Goal: Task Accomplishment & Management: Use online tool/utility

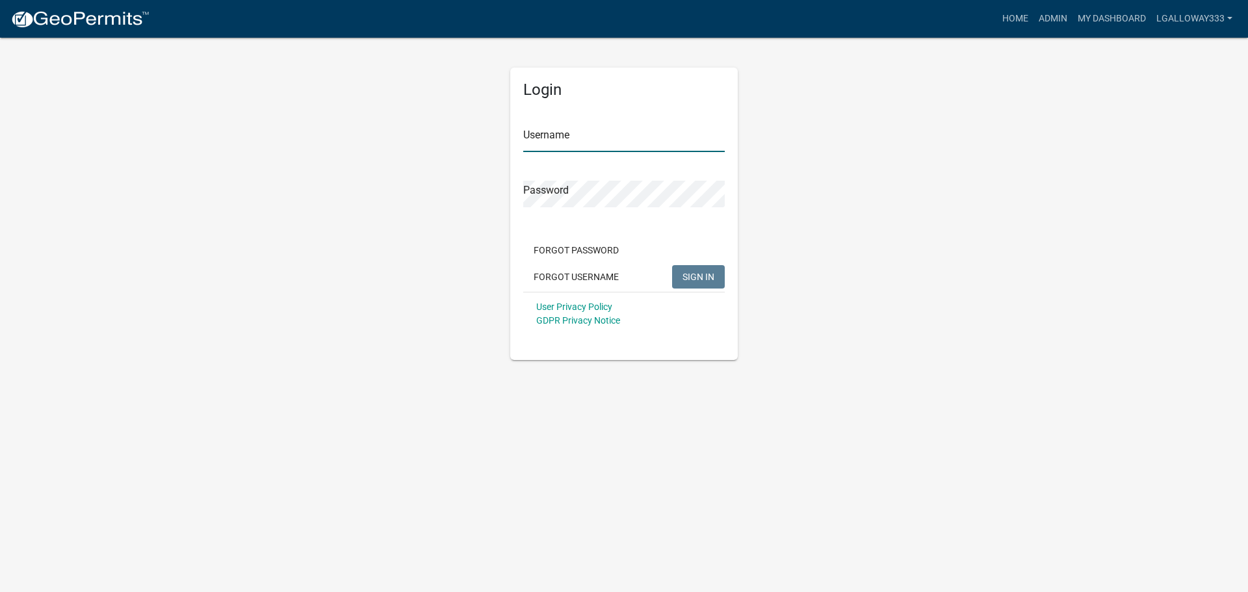
type input "lgalloway333"
click at [700, 264] on div "Forgot Password Forgot Username SIGN IN" at bounding box center [624, 265] width 202 height 53
click at [698, 276] on span "SIGN IN" at bounding box center [699, 276] width 32 height 10
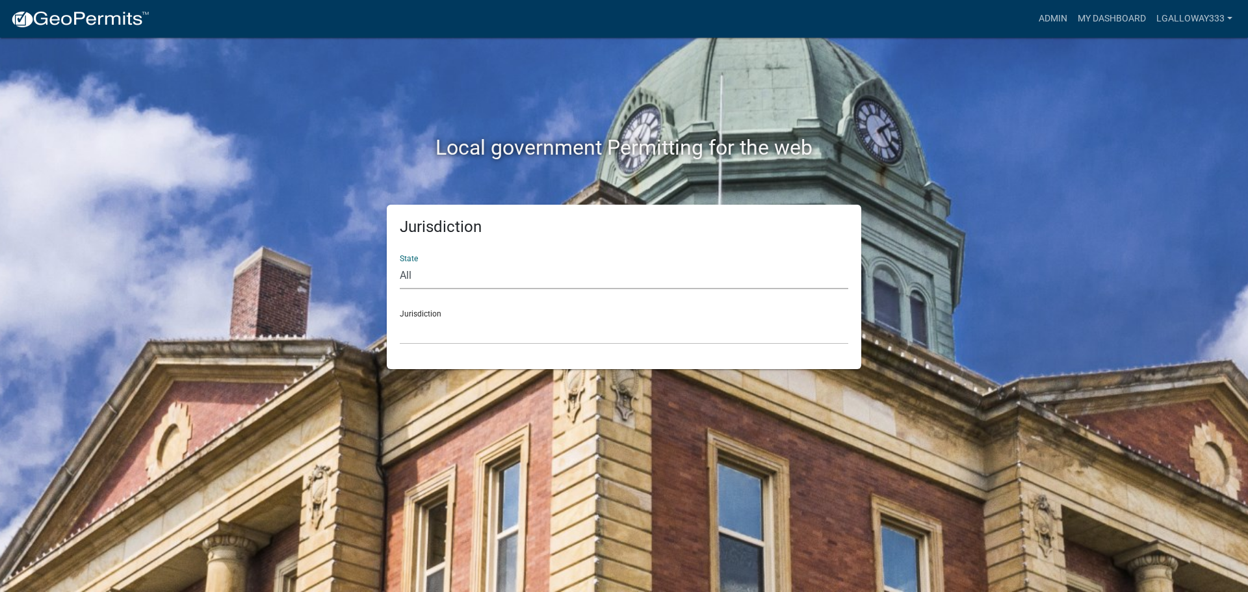
click at [454, 266] on select "All Colorado Georgia Indiana Iowa Kansas Minnesota Ohio South Carolina Wisconsin" at bounding box center [624, 276] width 449 height 27
select select "Georgia"
click at [400, 263] on select "All Colorado Georgia Indiana Iowa Kansas Minnesota Ohio South Carolina Wisconsin" at bounding box center [624, 276] width 449 height 27
click at [435, 314] on div "Jurisdiction City of Bainbridge, Georgia Cook County, Georgia Crawford County, …" at bounding box center [624, 322] width 449 height 45
click at [419, 314] on div "Jurisdiction City of Bainbridge, Georgia Cook County, Georgia Crawford County, …" at bounding box center [624, 322] width 449 height 45
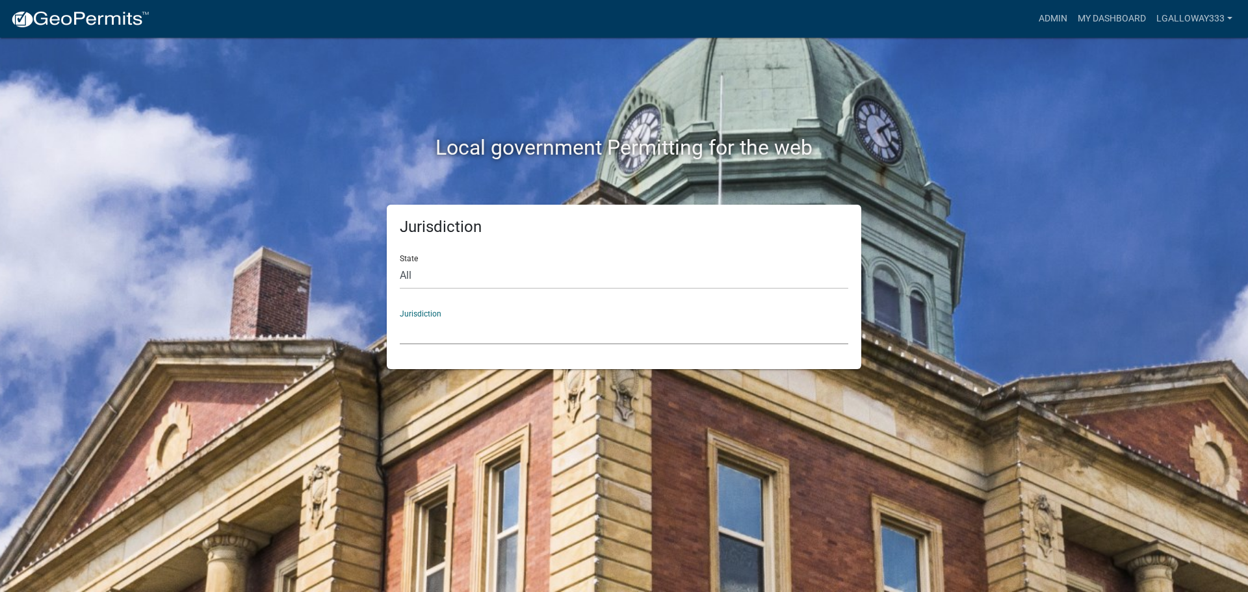
click at [447, 338] on select "City of Bainbridge, Georgia Cook County, Georgia Crawford County, Georgia Gilme…" at bounding box center [624, 331] width 449 height 27
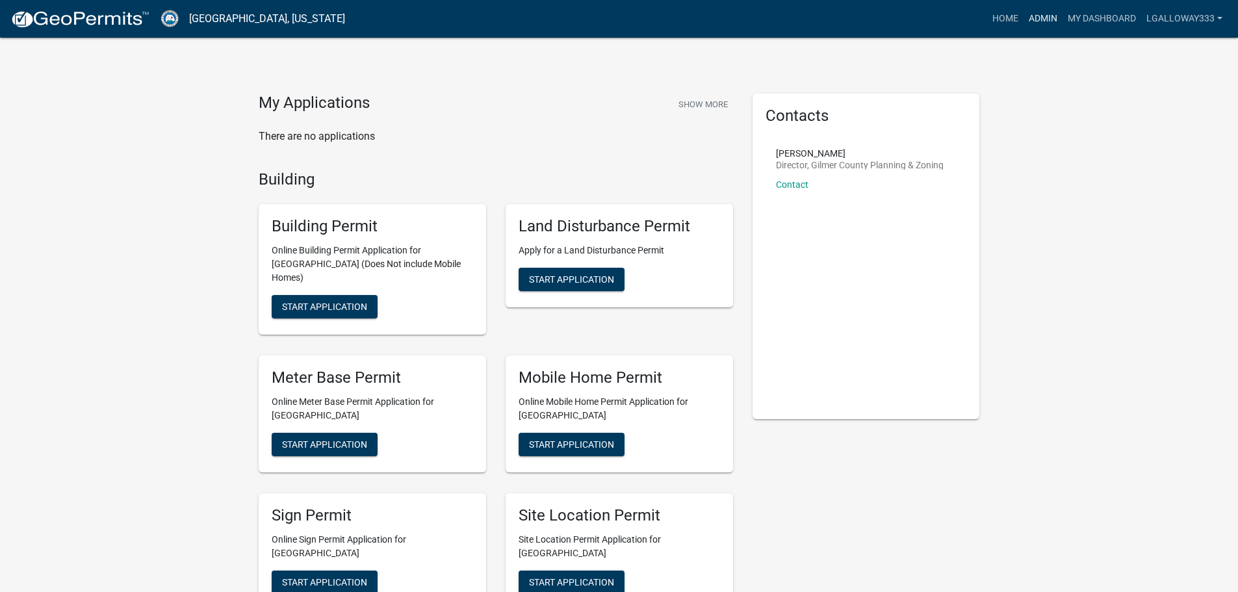
click at [1043, 16] on link "Admin" at bounding box center [1043, 19] width 39 height 25
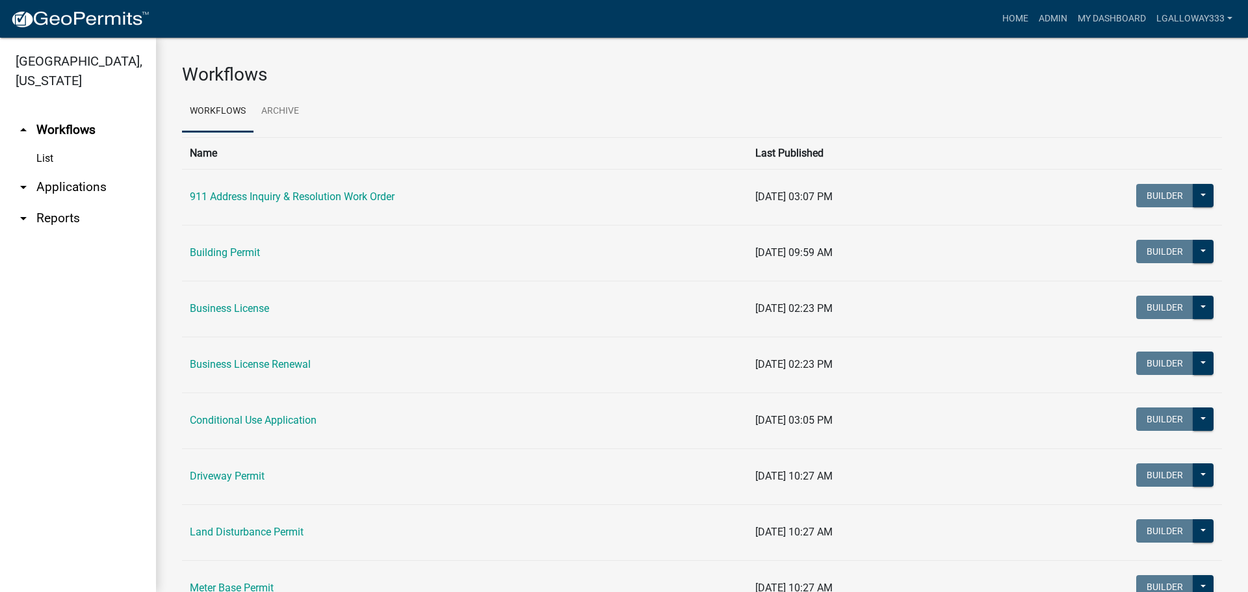
click at [46, 183] on link "arrow_drop_down Applications" at bounding box center [78, 187] width 156 height 31
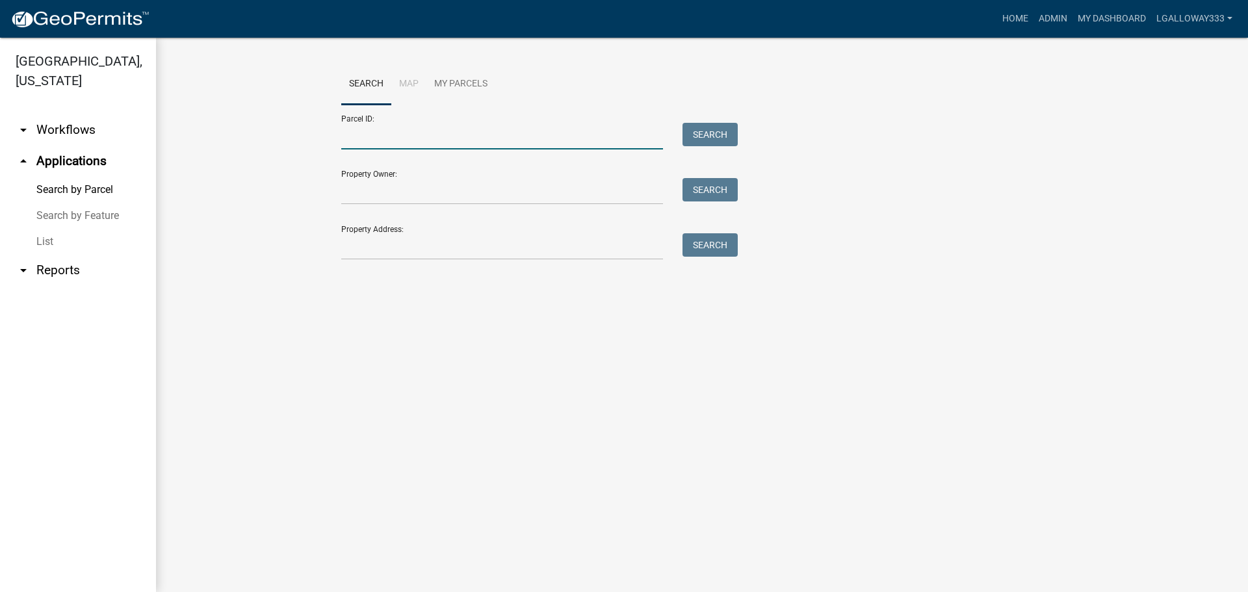
click at [378, 136] on input "Parcel ID:" at bounding box center [502, 136] width 322 height 27
type input "3055-015B"
click at [692, 135] on button "Search" at bounding box center [710, 134] width 55 height 23
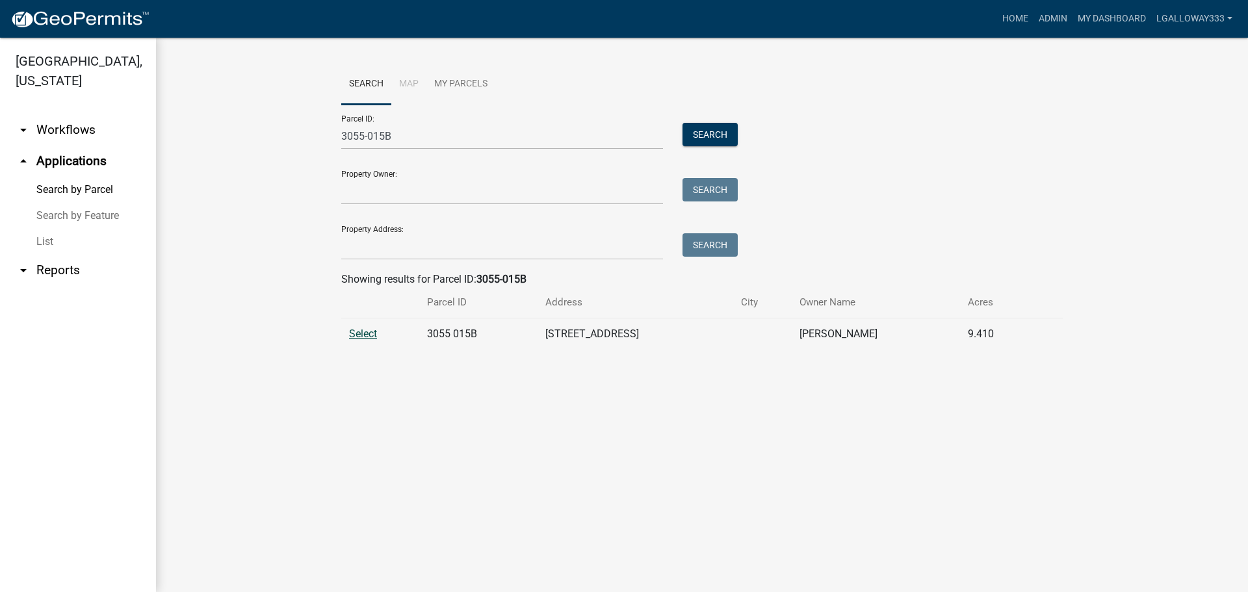
click at [364, 335] on span "Select" at bounding box center [363, 334] width 28 height 12
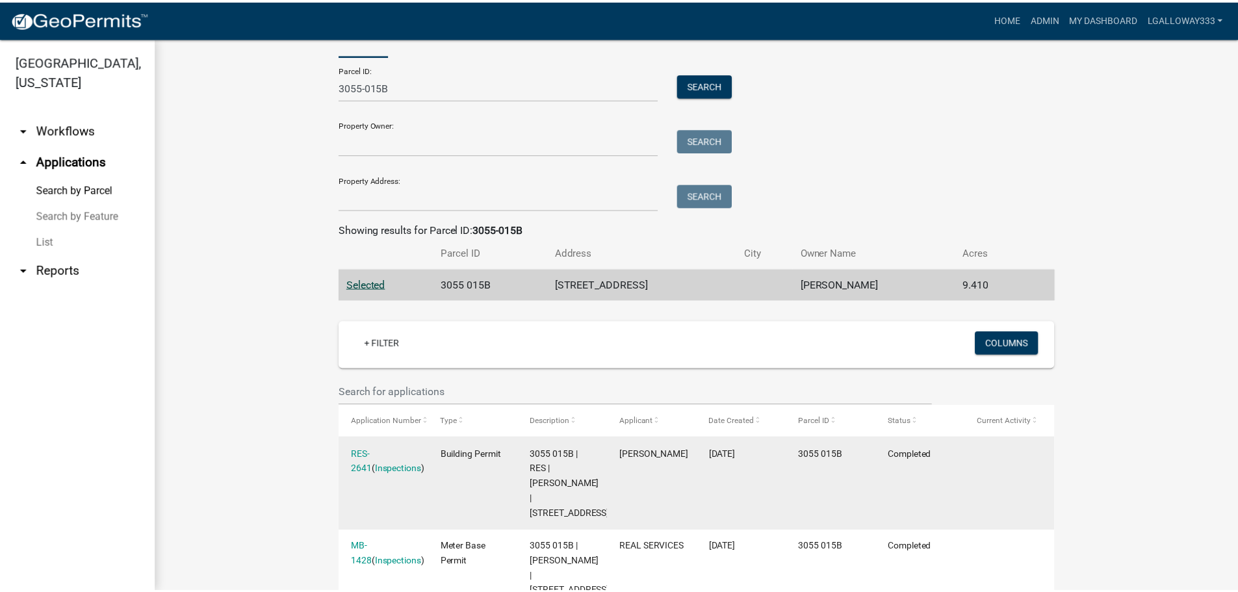
scroll to position [114, 0]
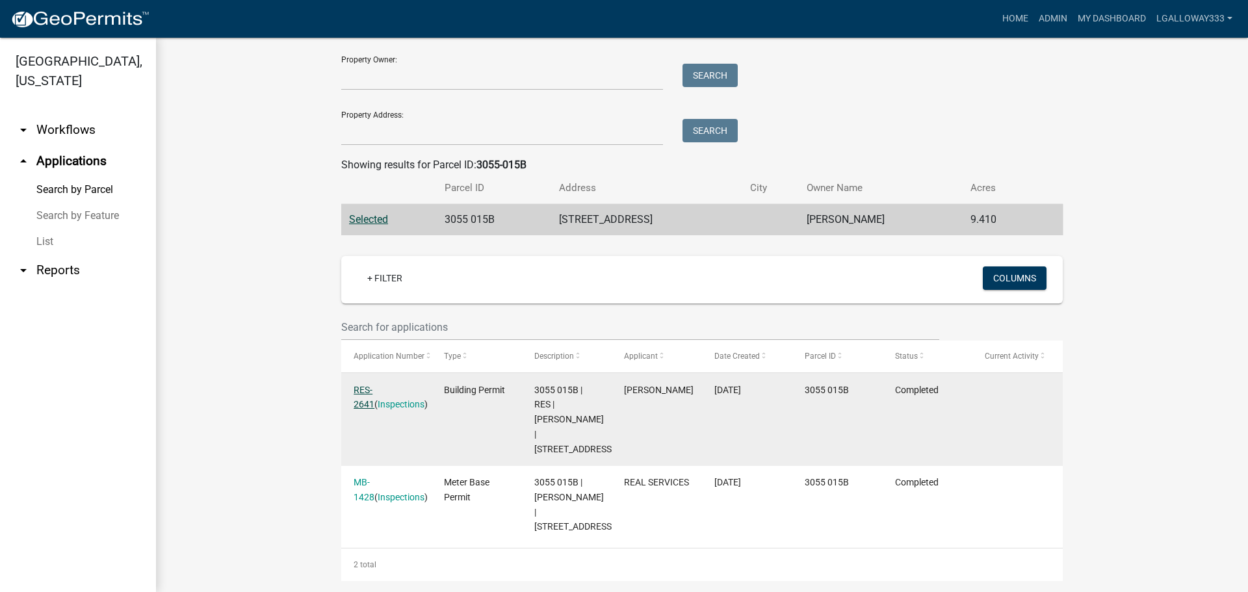
click at [371, 391] on link "RES-2641" at bounding box center [364, 397] width 21 height 25
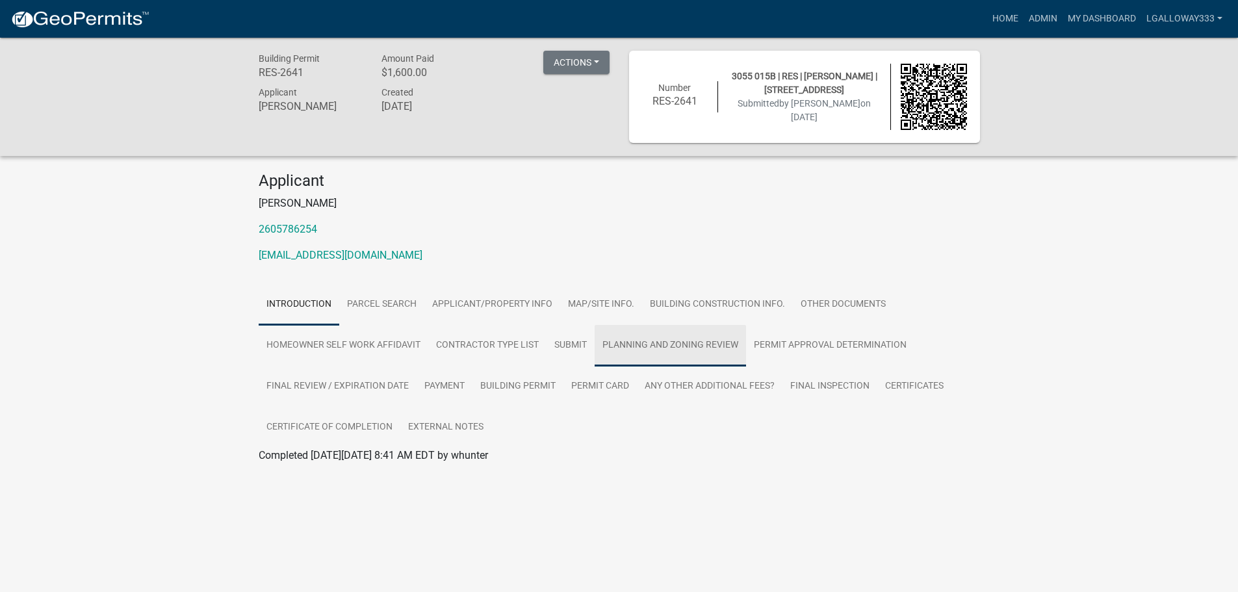
click at [679, 345] on link "Planning and Zoning Review" at bounding box center [670, 346] width 151 height 42
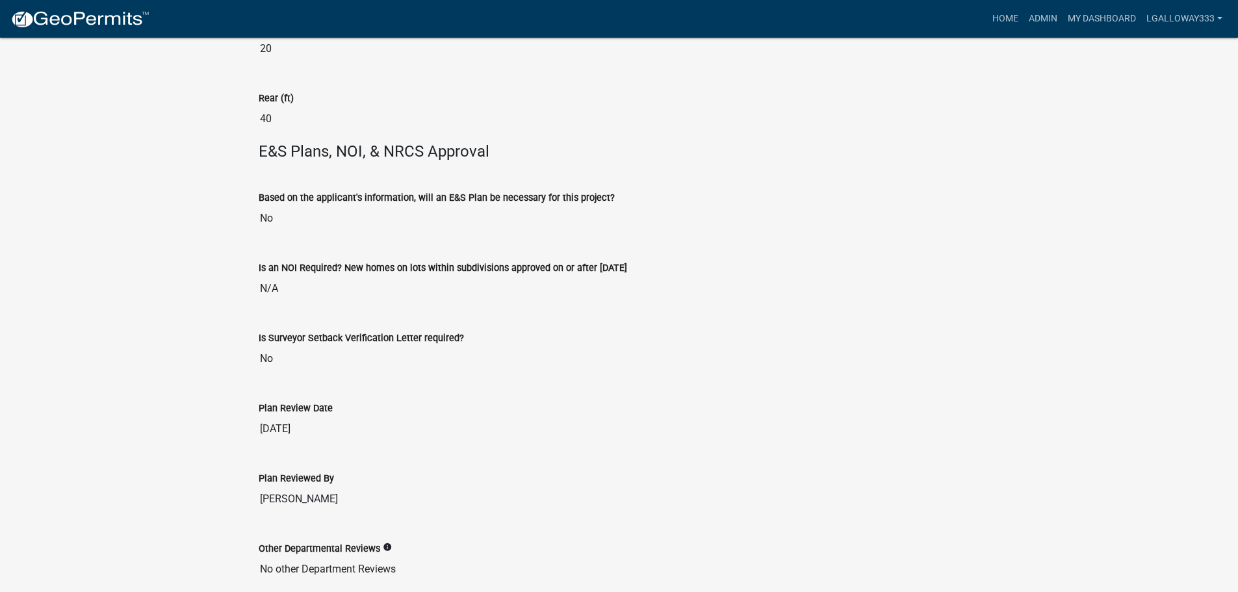
scroll to position [2918, 0]
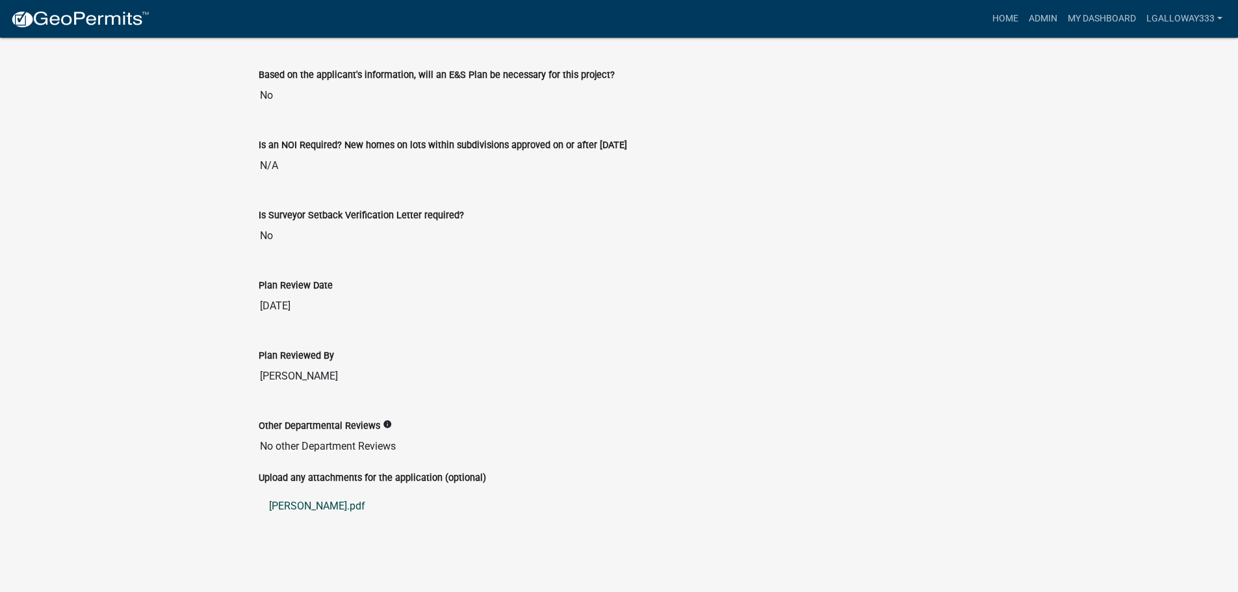
click at [300, 503] on link "MILLER.pdf" at bounding box center [620, 506] width 722 height 31
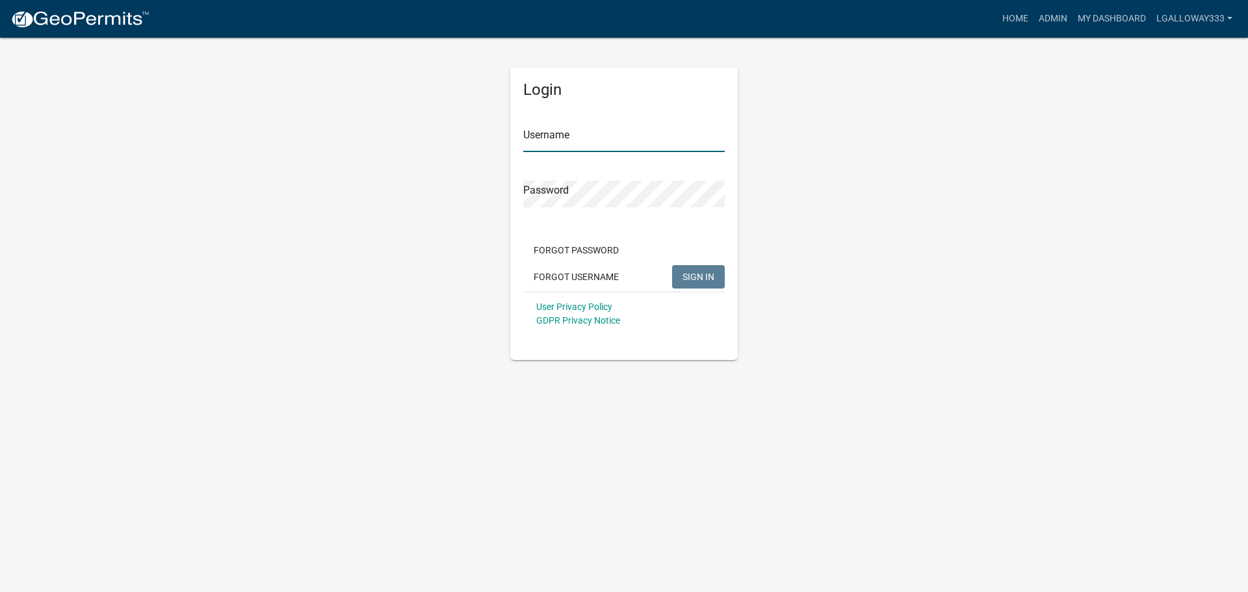
type input "lgalloway333"
click at [699, 276] on span "SIGN IN" at bounding box center [699, 276] width 32 height 10
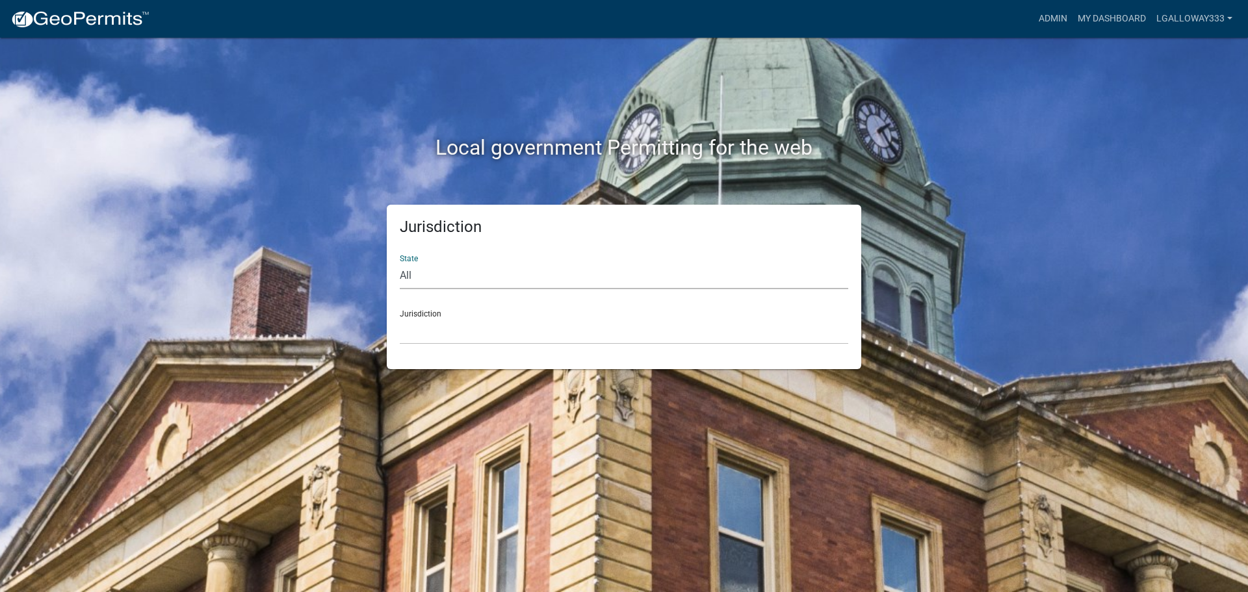
click at [419, 273] on select "All Colorado Georgia Indiana Iowa Kansas Minnesota Ohio South Carolina Wisconsin" at bounding box center [624, 276] width 449 height 27
select select "Georgia"
click at [400, 263] on select "All Colorado Georgia Indiana Iowa Kansas Minnesota Ohio South Carolina Wisconsin" at bounding box center [624, 276] width 449 height 27
drag, startPoint x: 432, startPoint y: 288, endPoint x: 438, endPoint y: 335, distance: 47.8
click at [438, 335] on select "City of Bainbridge, Georgia Cook County, Georgia Crawford County, Georgia Gilme…" at bounding box center [624, 331] width 449 height 27
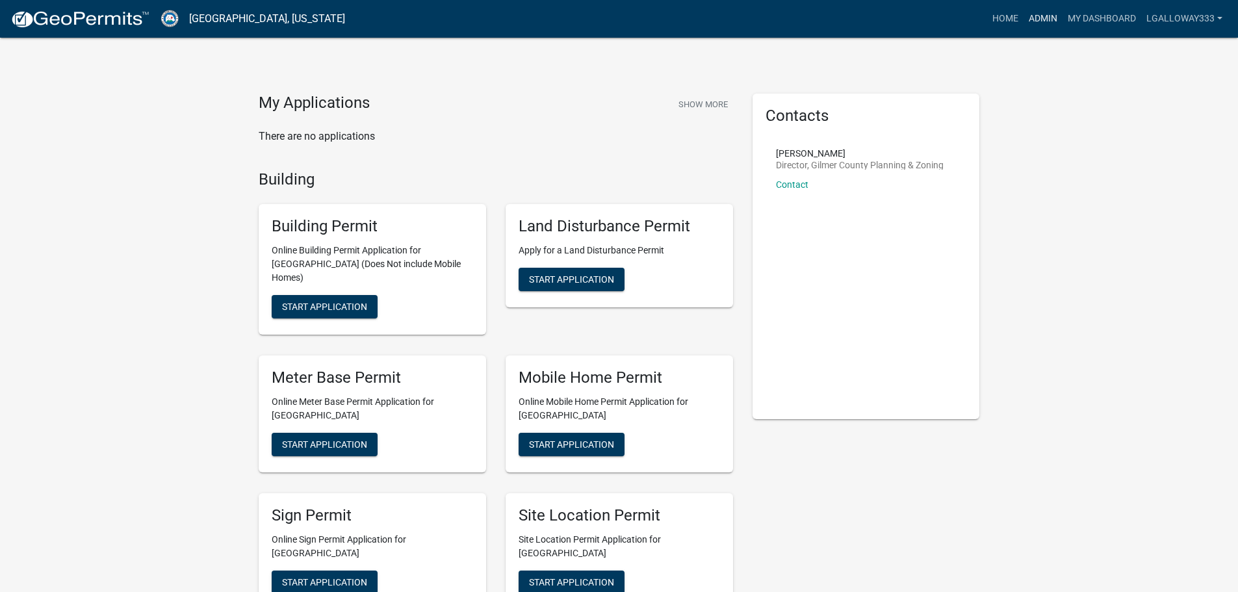
click at [1041, 14] on link "Admin" at bounding box center [1043, 19] width 39 height 25
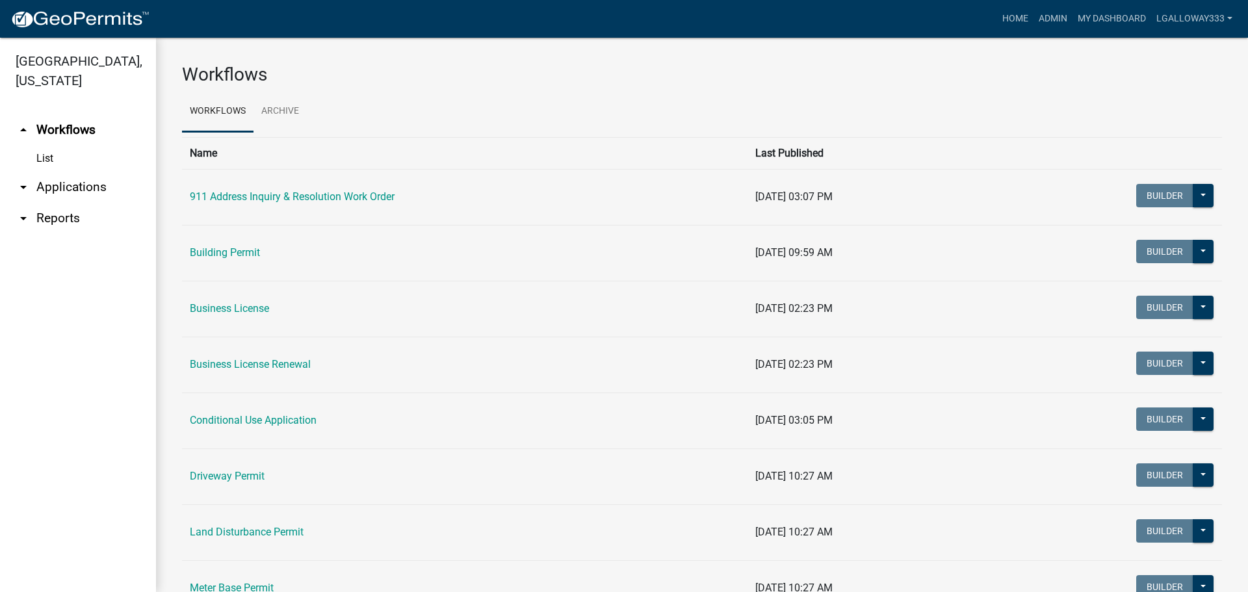
click at [94, 186] on link "arrow_drop_down Applications" at bounding box center [78, 187] width 156 height 31
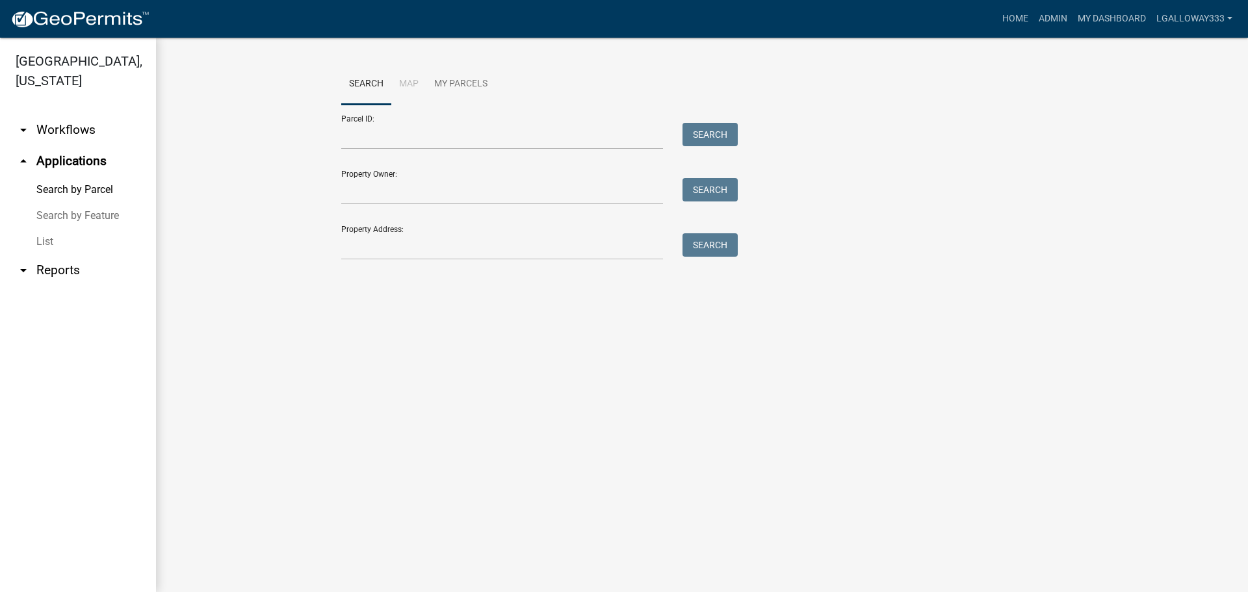
click at [38, 240] on link "List" at bounding box center [78, 242] width 156 height 26
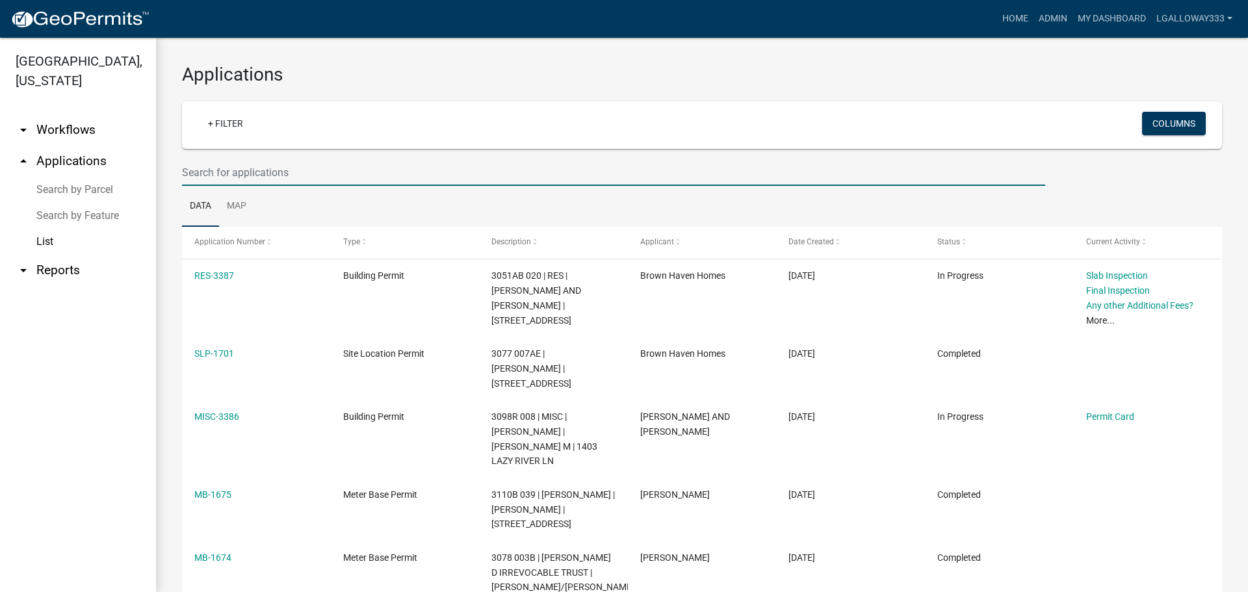
click at [254, 178] on input "text" at bounding box center [613, 172] width 863 height 27
type input "8"
type input "r"
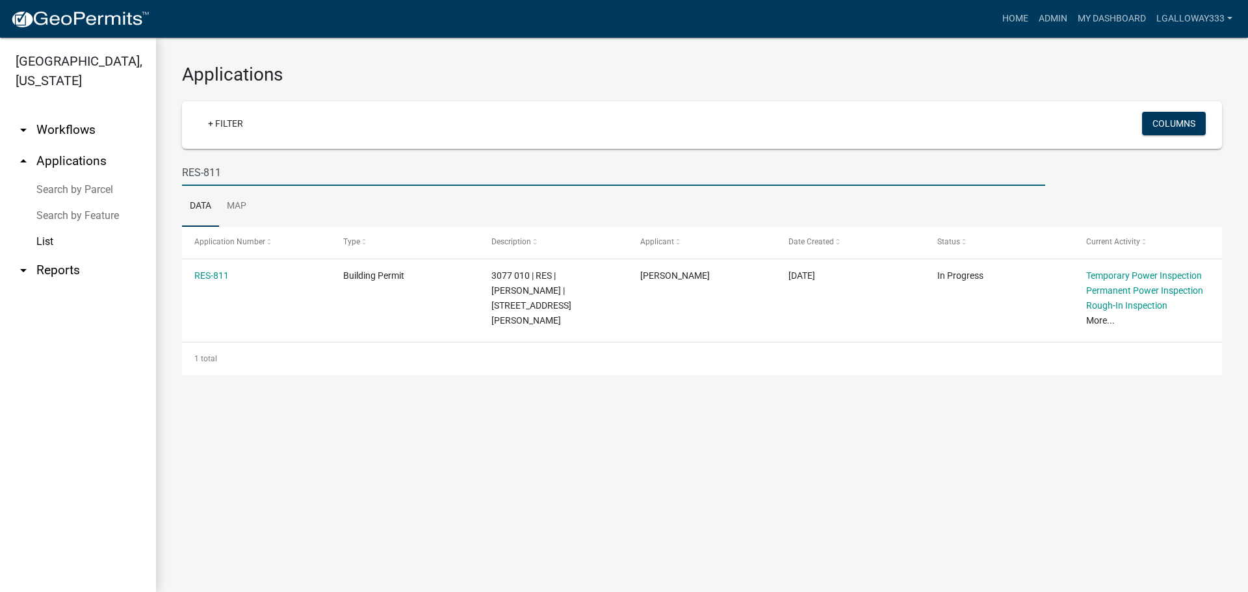
type input "RES-811"
click at [63, 126] on link "arrow_drop_down Workflows" at bounding box center [78, 129] width 156 height 31
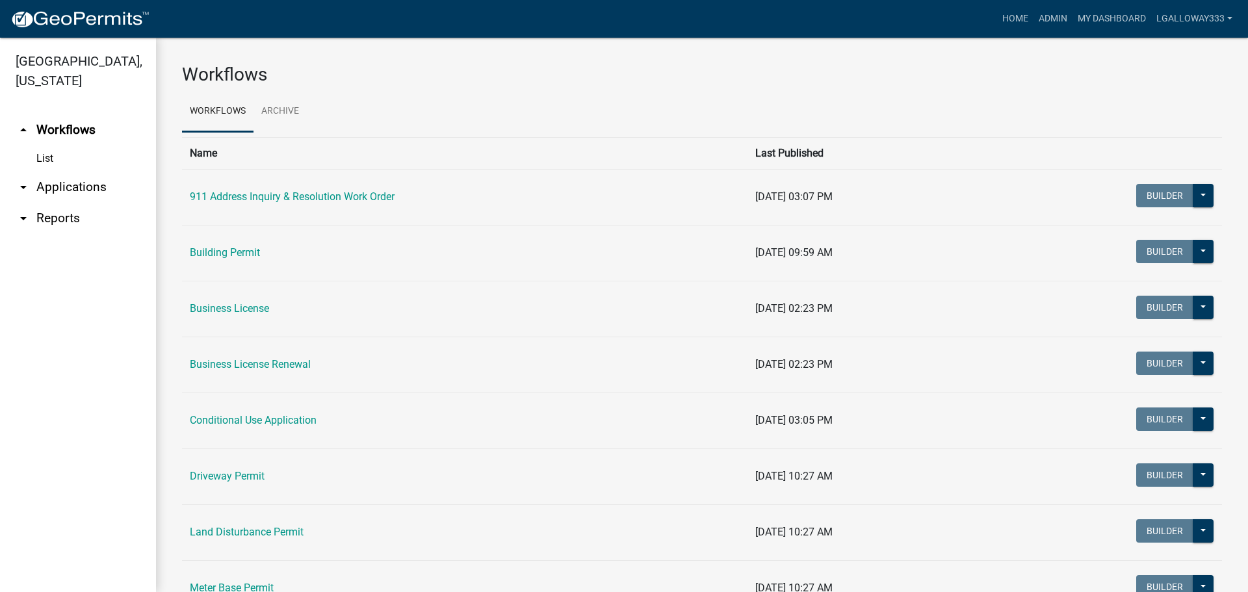
click at [47, 132] on link "arrow_drop_up Workflows" at bounding box center [78, 129] width 156 height 31
click at [62, 131] on link "arrow_drop_up Workflows" at bounding box center [78, 129] width 156 height 31
click at [64, 184] on link "arrow_drop_down Applications" at bounding box center [78, 187] width 156 height 31
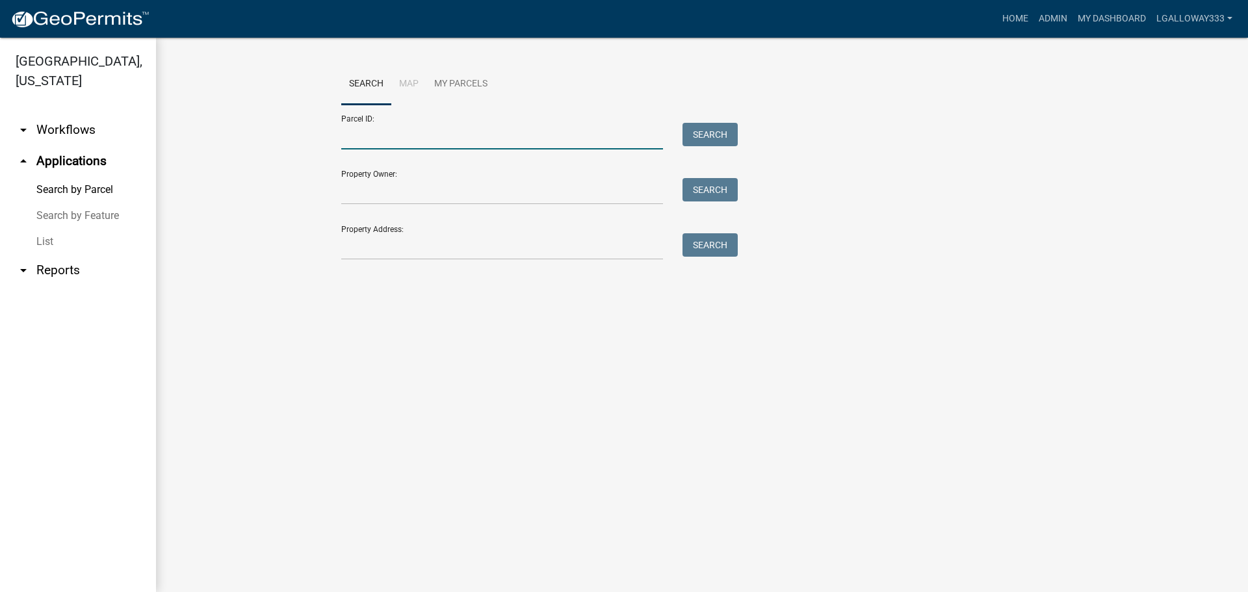
click at [394, 135] on input "Parcel ID:" at bounding box center [502, 136] width 322 height 27
type input "3026u-018"
click at [705, 131] on button "Search" at bounding box center [710, 134] width 55 height 23
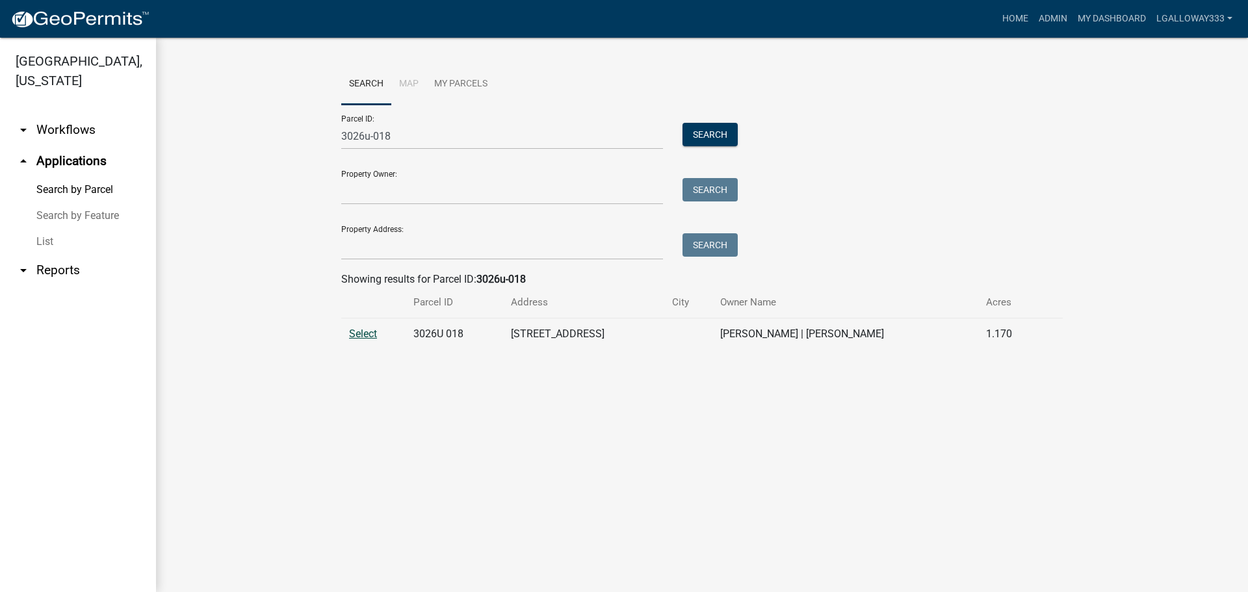
click at [360, 328] on span "Select" at bounding box center [363, 334] width 28 height 12
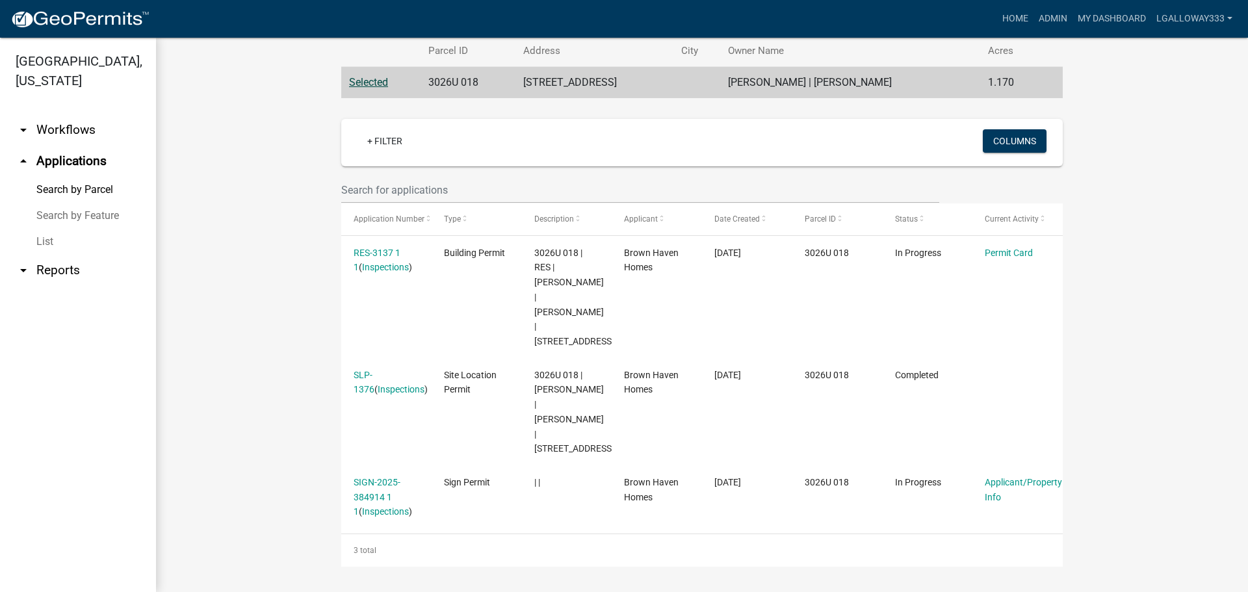
scroll to position [260, 0]
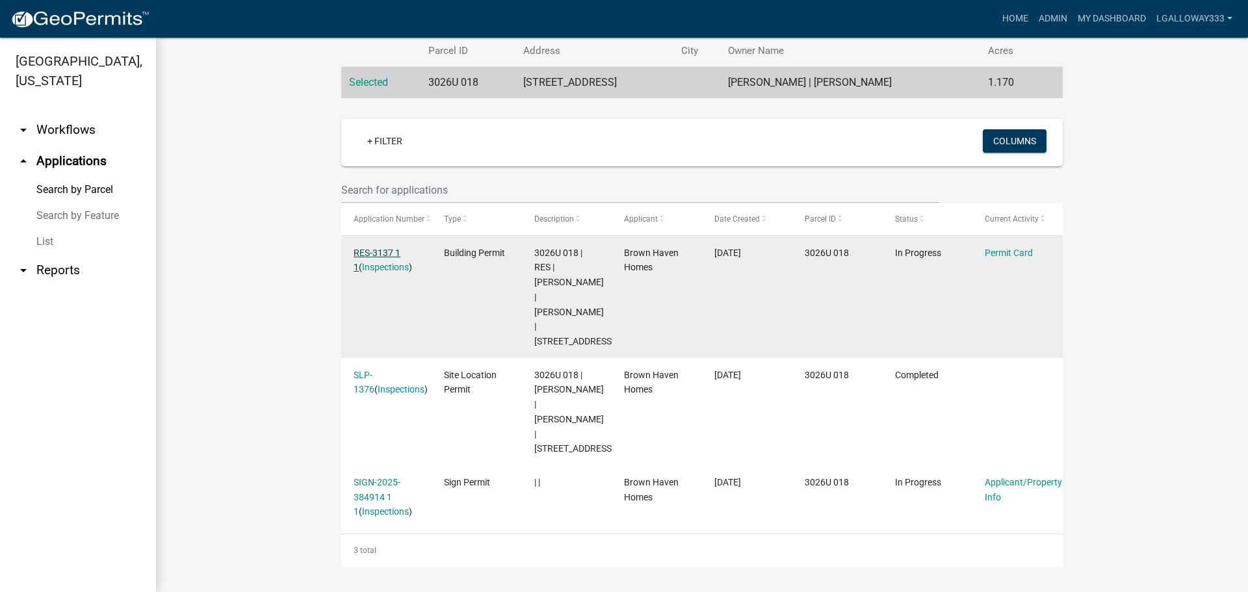
click at [389, 248] on link "RES-3137 1 1" at bounding box center [377, 260] width 47 height 25
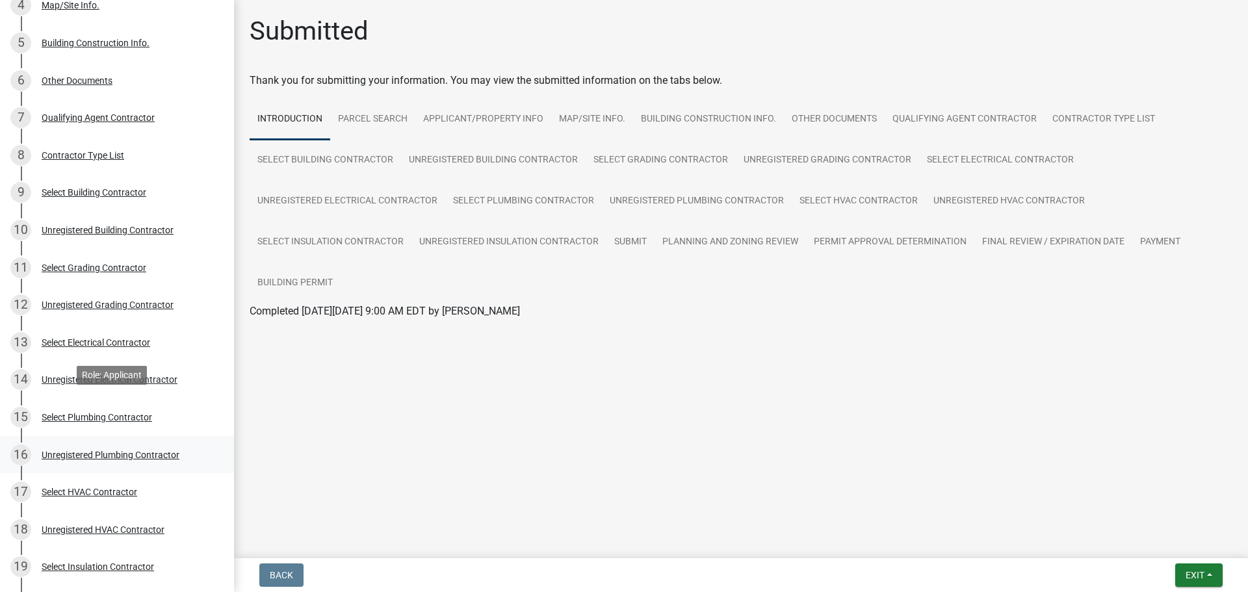
scroll to position [520, 0]
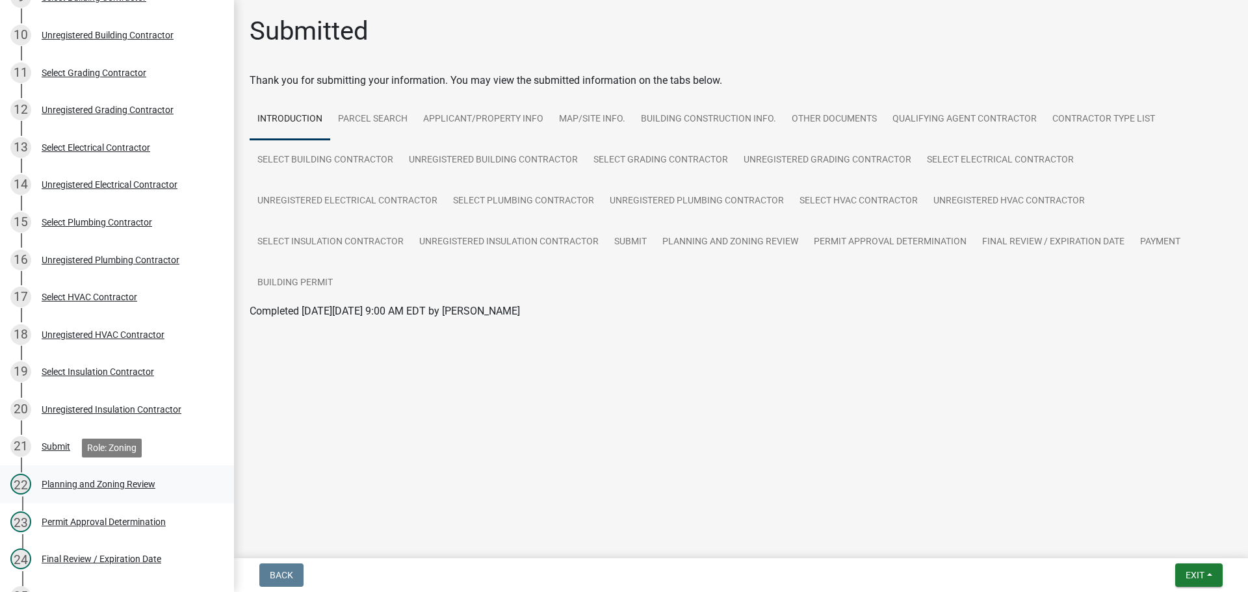
click at [133, 480] on div "Planning and Zoning Review" at bounding box center [99, 484] width 114 height 9
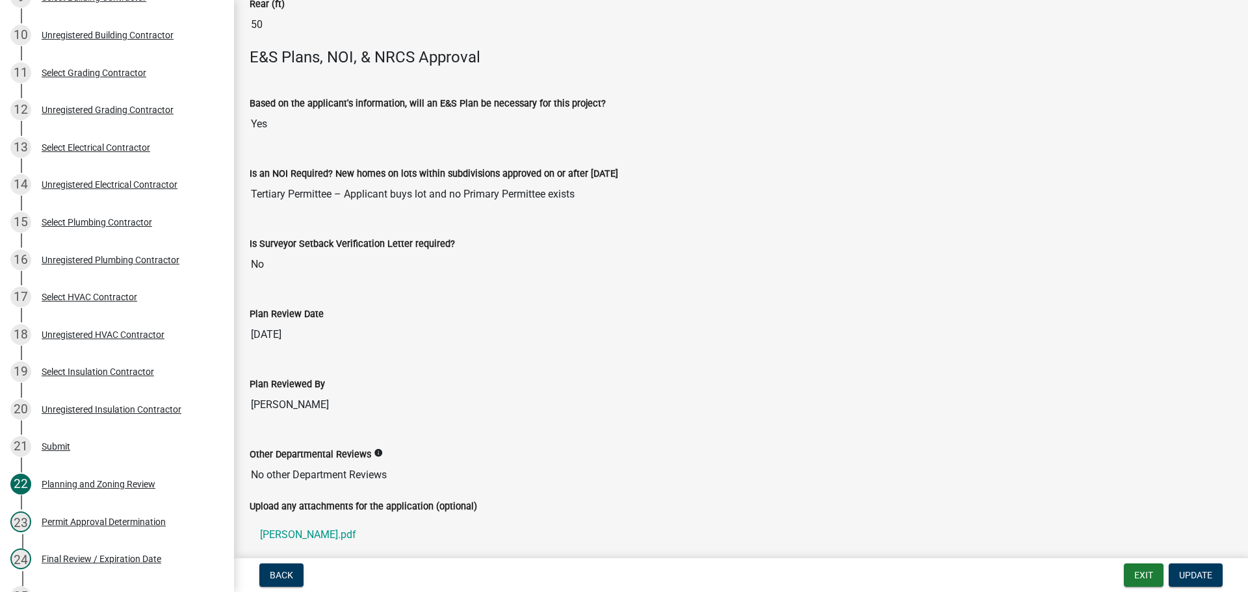
scroll to position [2607, 0]
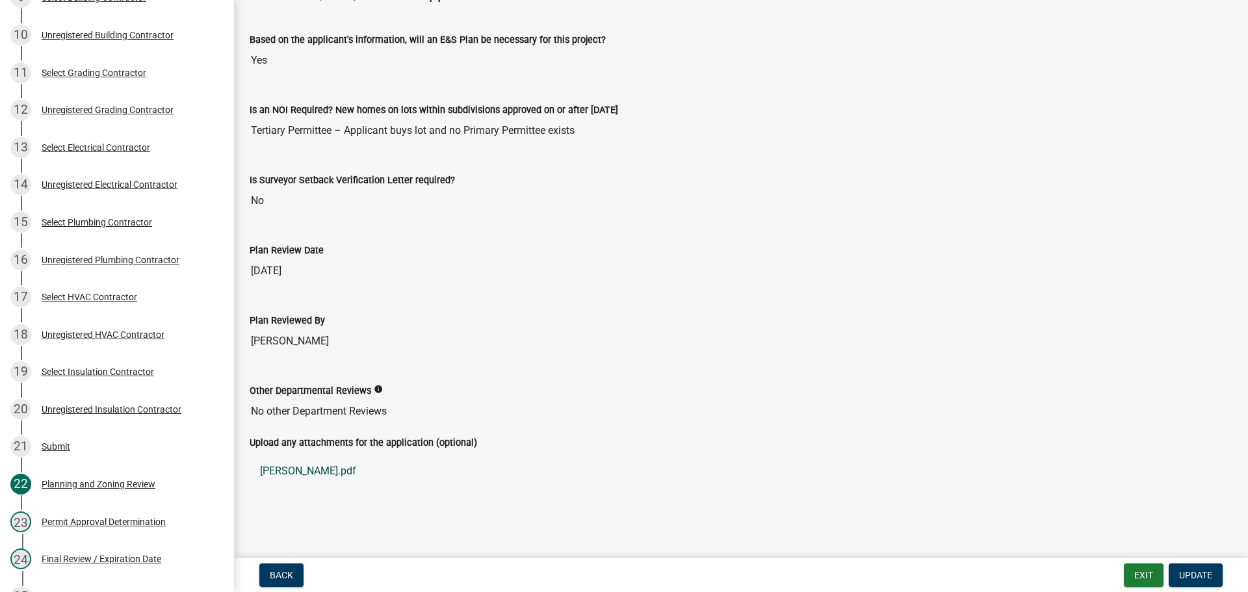
click at [296, 465] on link "[PERSON_NAME].pdf" at bounding box center [741, 471] width 983 height 31
